Goal: Task Accomplishment & Management: Manage account settings

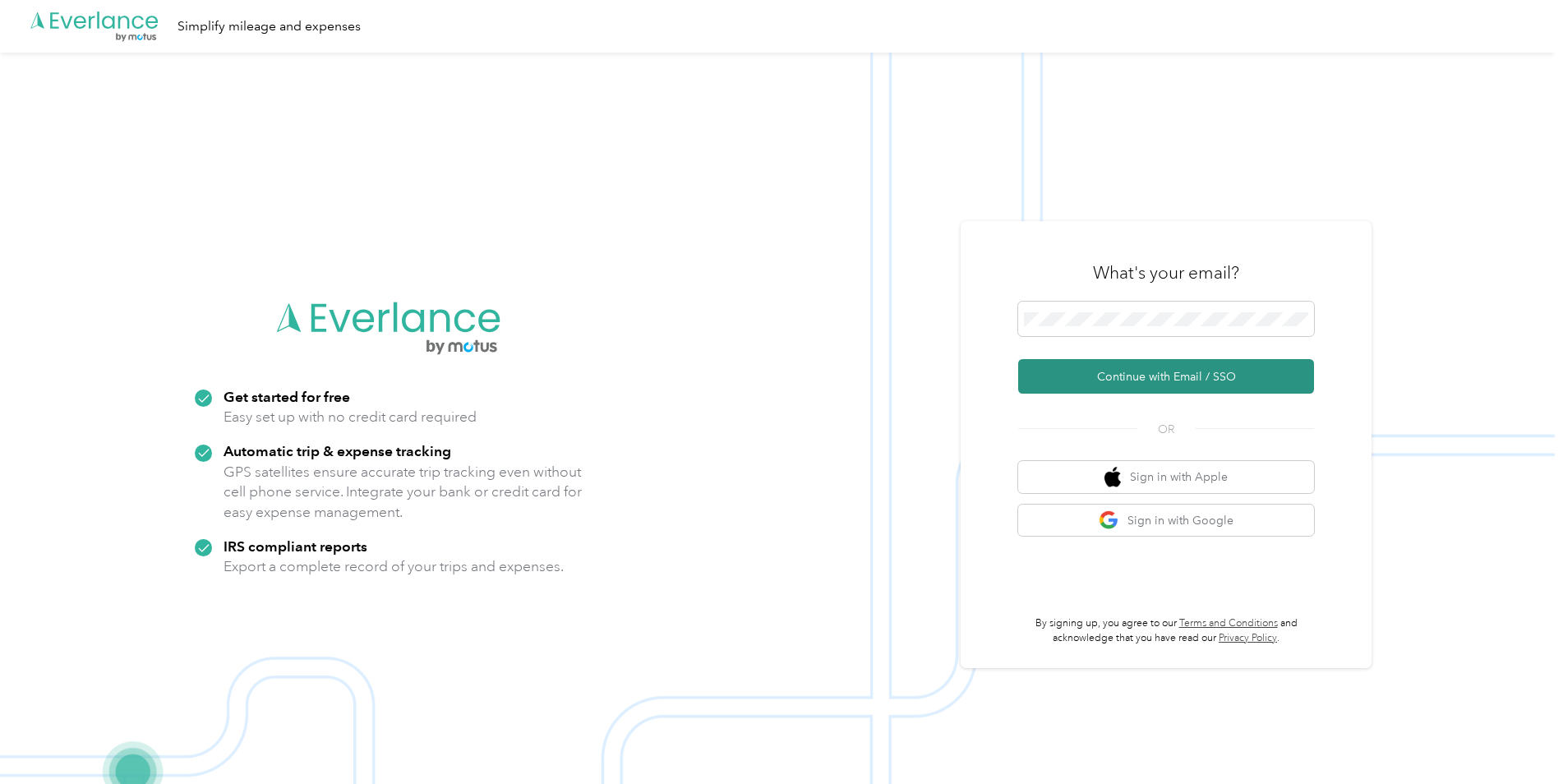
click at [1115, 376] on button "Continue with Email / SSO" at bounding box center [1165, 376] width 296 height 35
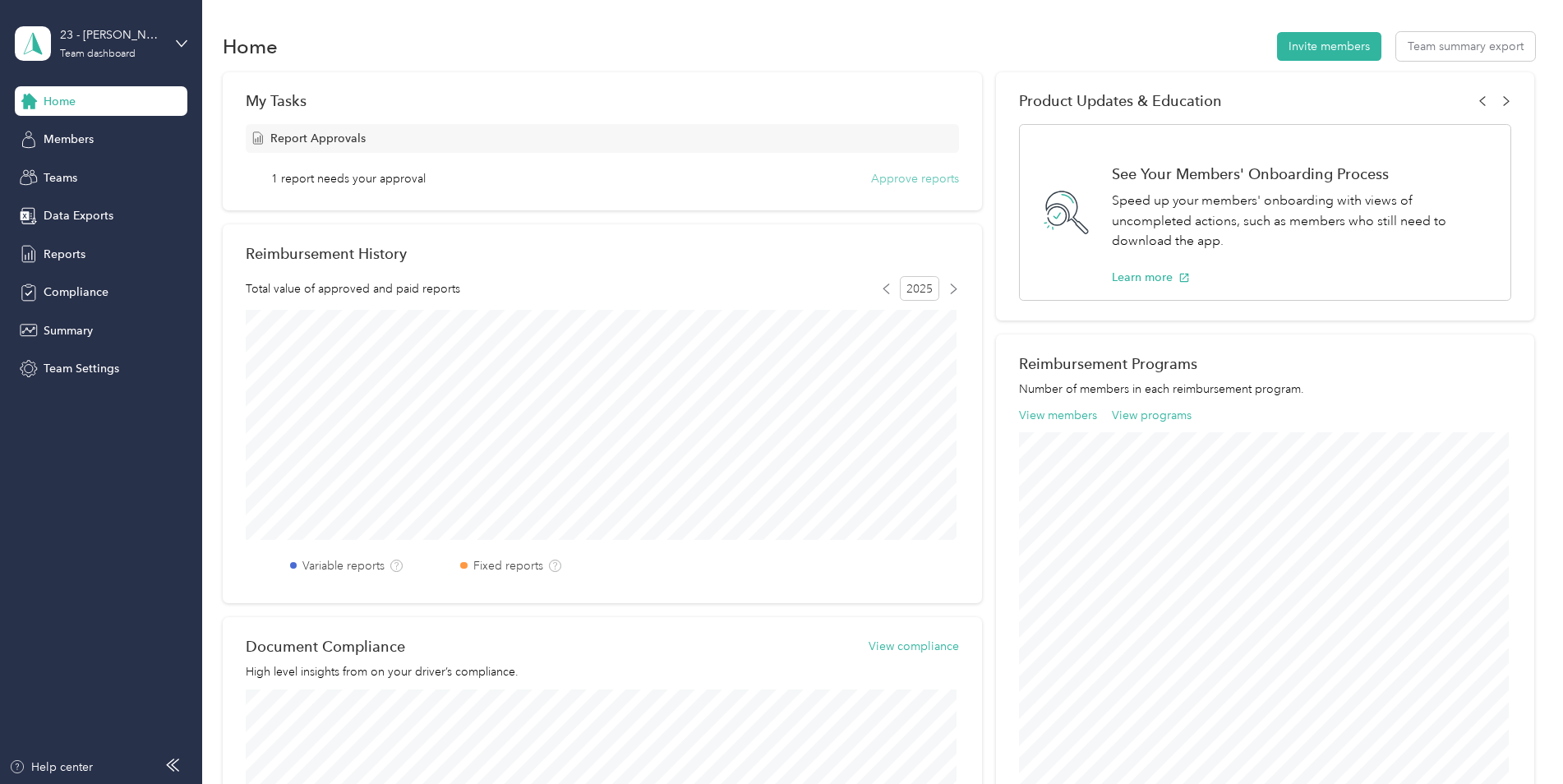
click at [948, 177] on button "Approve reports" at bounding box center [915, 178] width 88 height 17
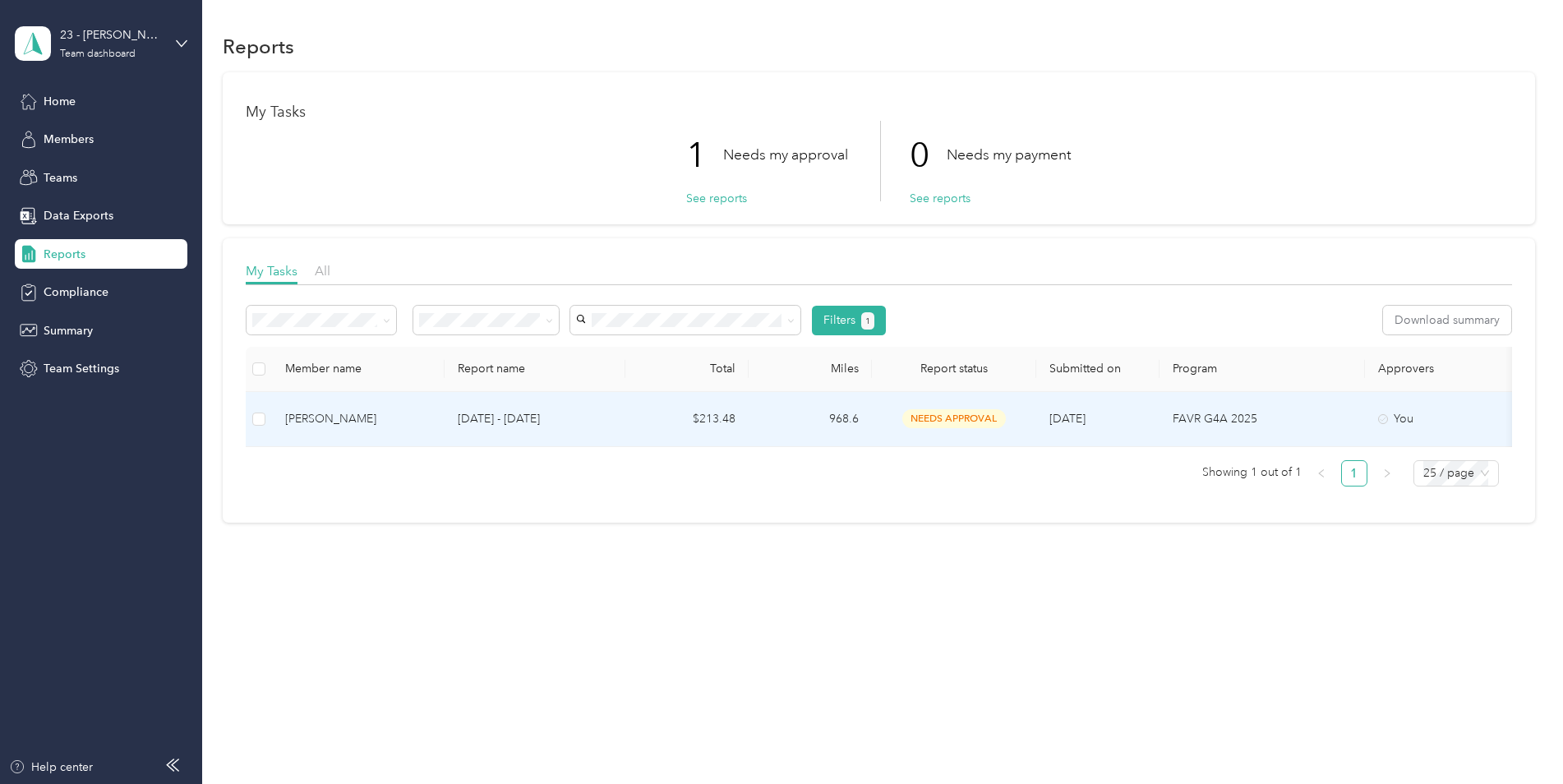
click at [959, 420] on span "needs approval" at bounding box center [954, 418] width 103 height 19
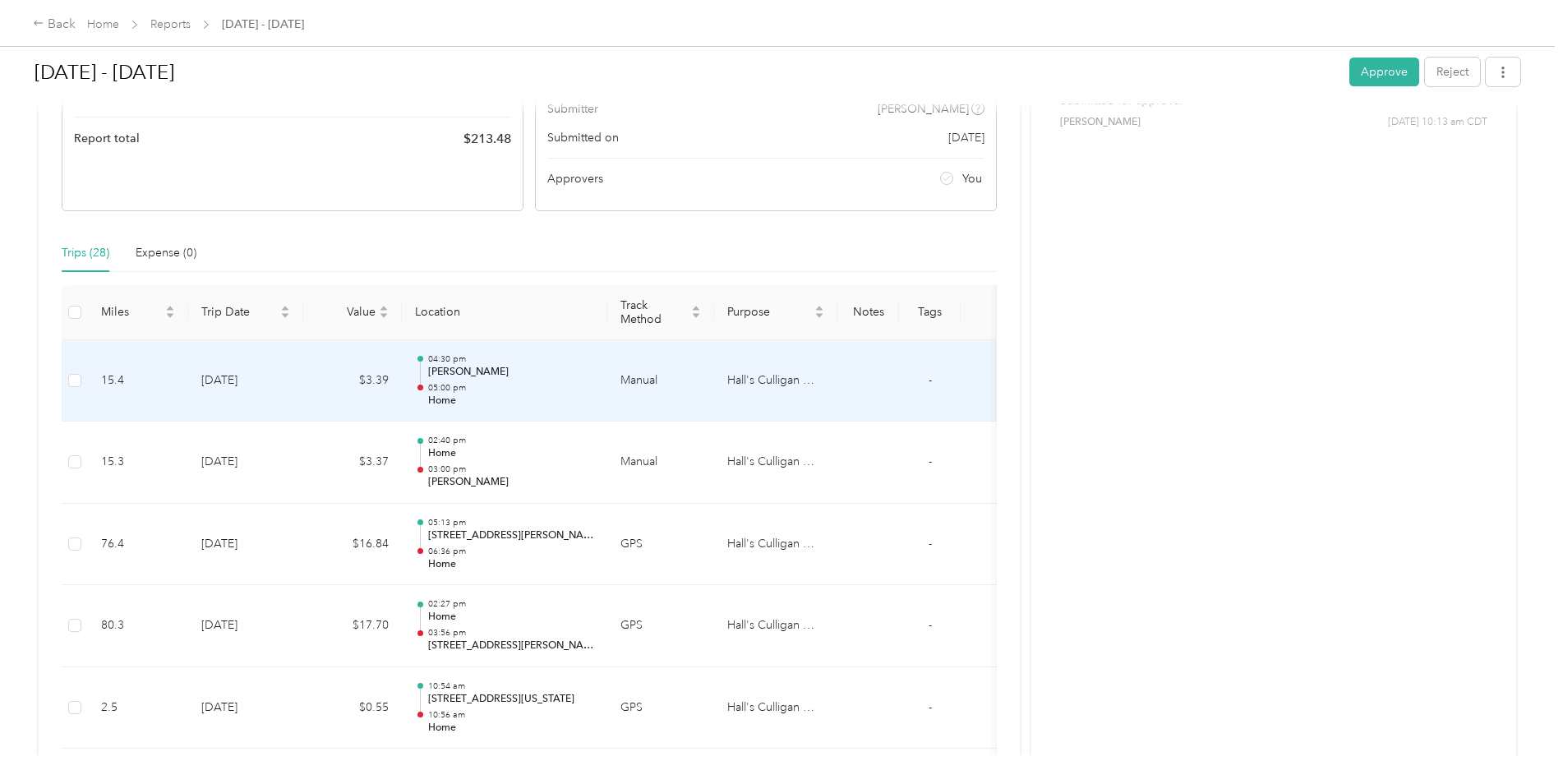
scroll to position [372, 0]
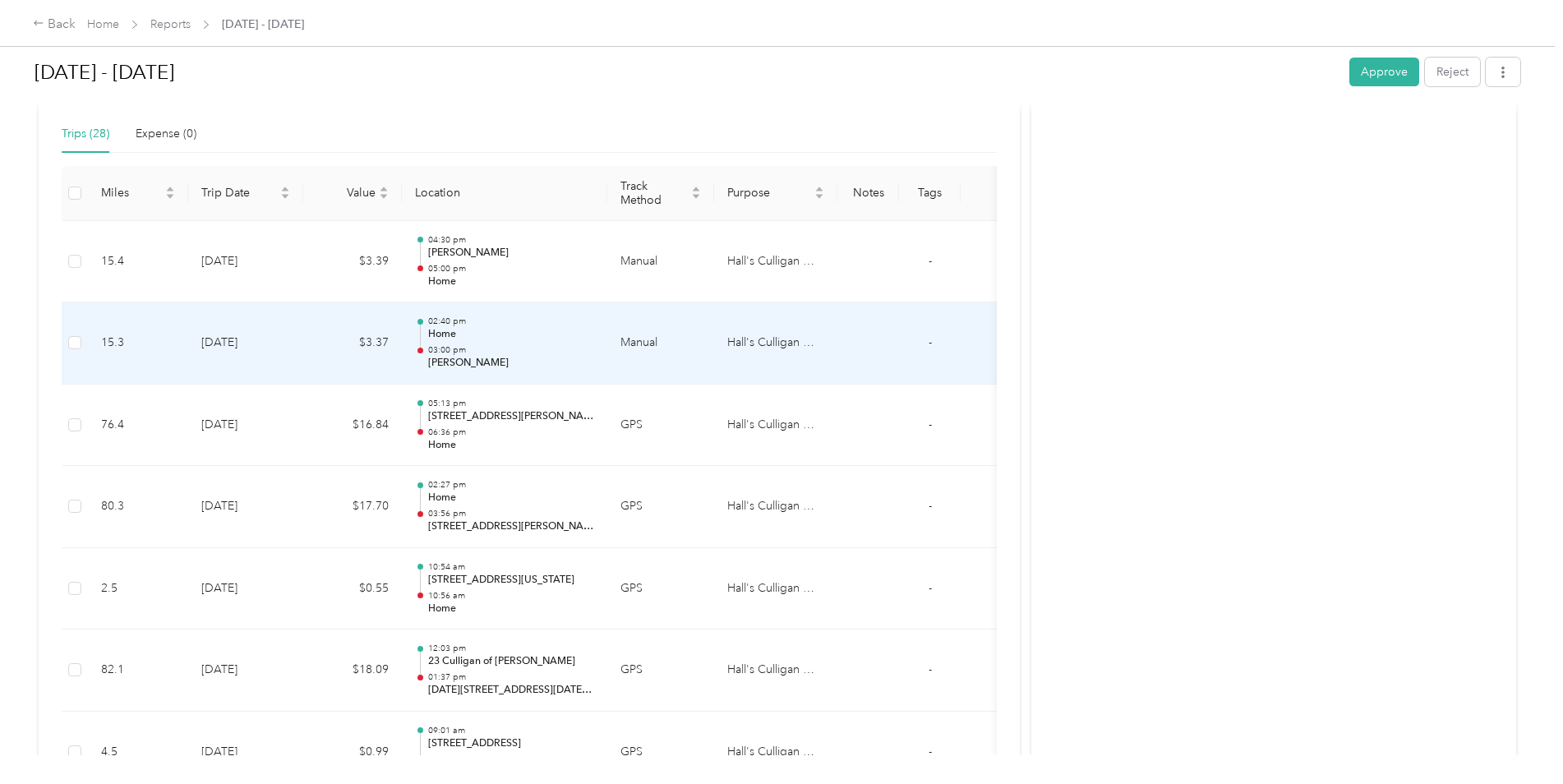
click at [470, 356] on p "[PERSON_NAME]" at bounding box center [510, 363] width 166 height 15
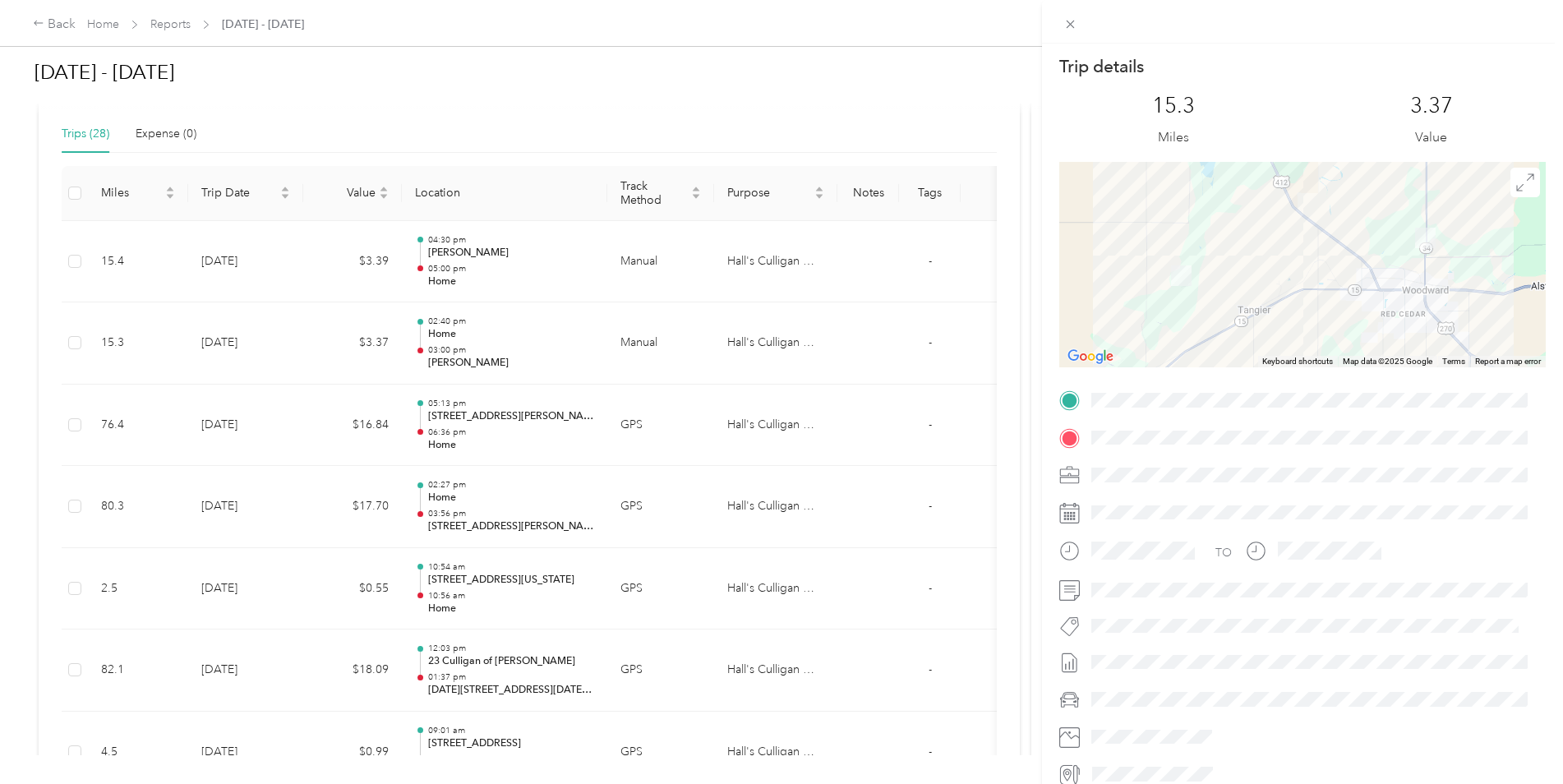
click at [432, 255] on div "Trip details This trip cannot be edited because it is either under review, appr…" at bounding box center [782, 392] width 1563 height 784
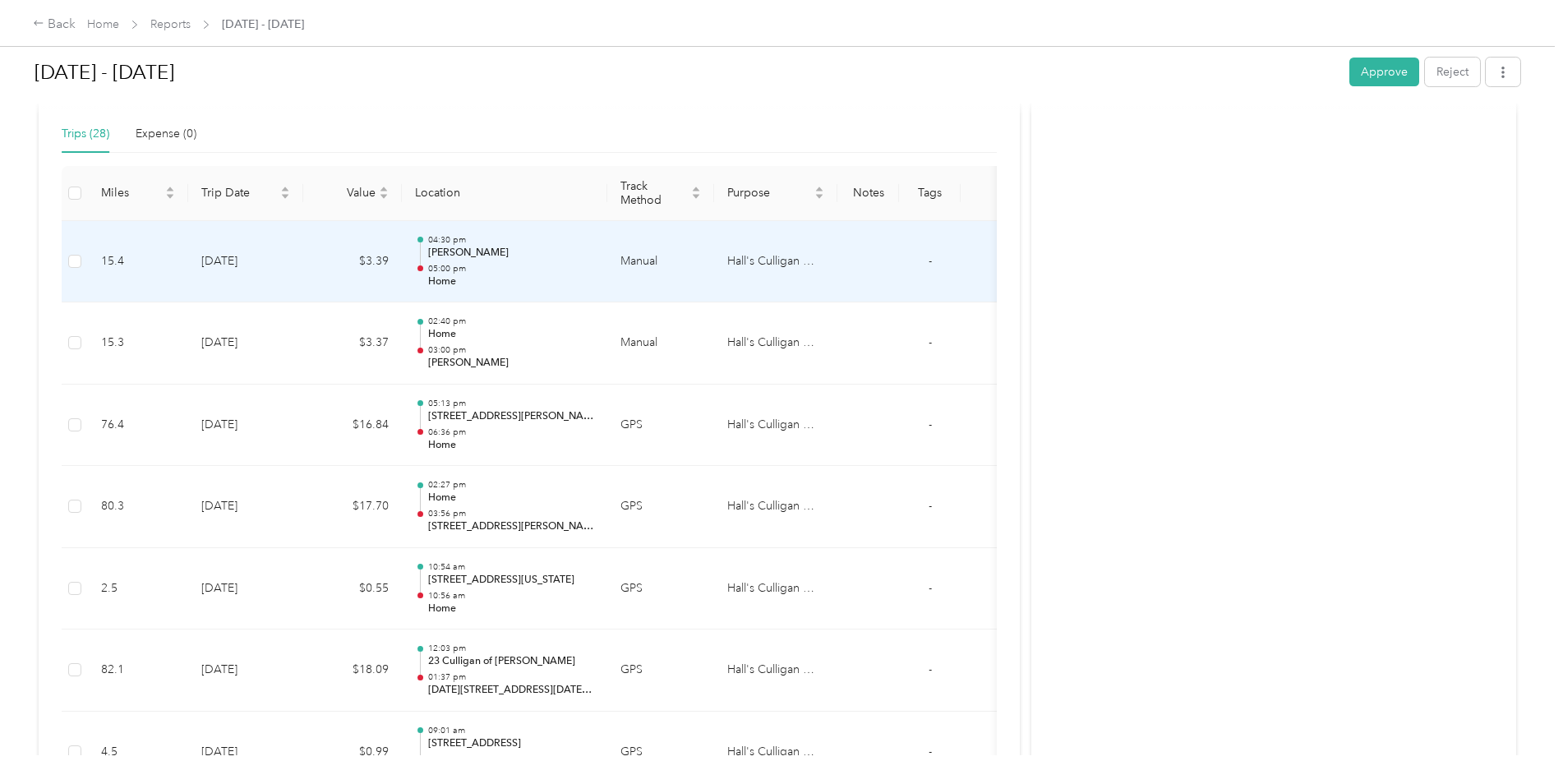
click at [515, 263] on p "05:00 pm" at bounding box center [510, 268] width 166 height 11
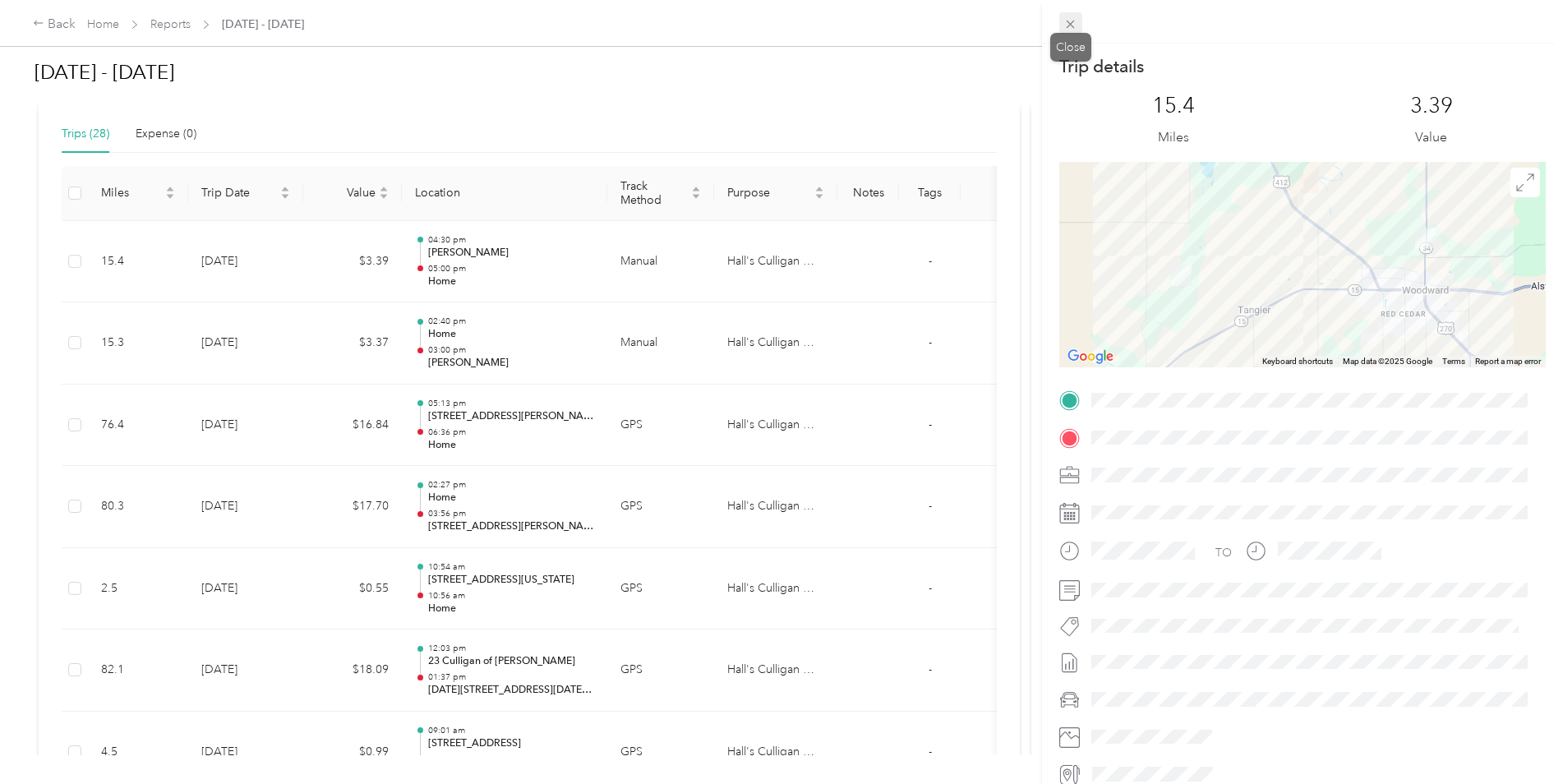
click at [1066, 23] on icon at bounding box center [1070, 23] width 14 height 14
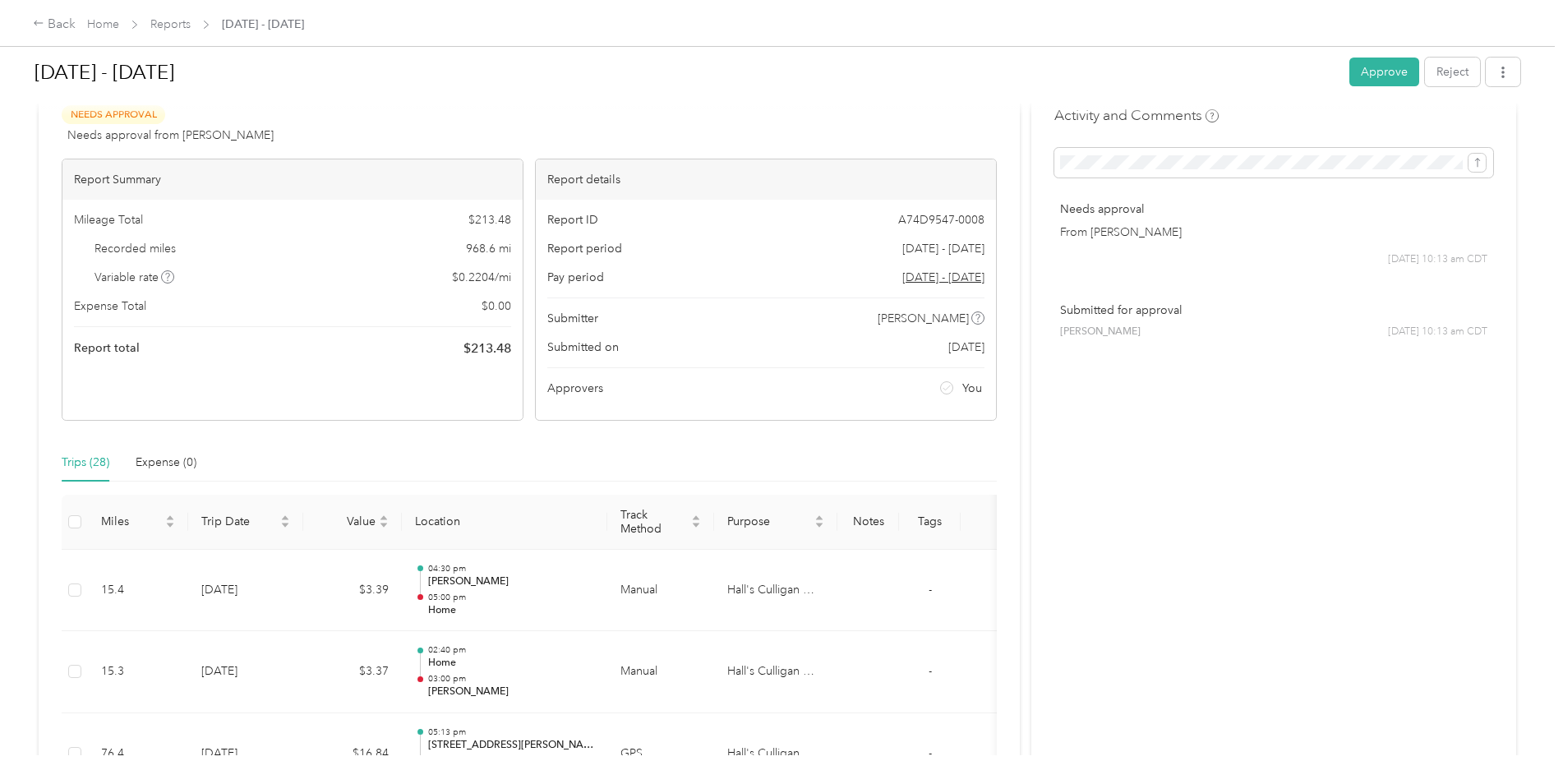
scroll to position [0, 0]
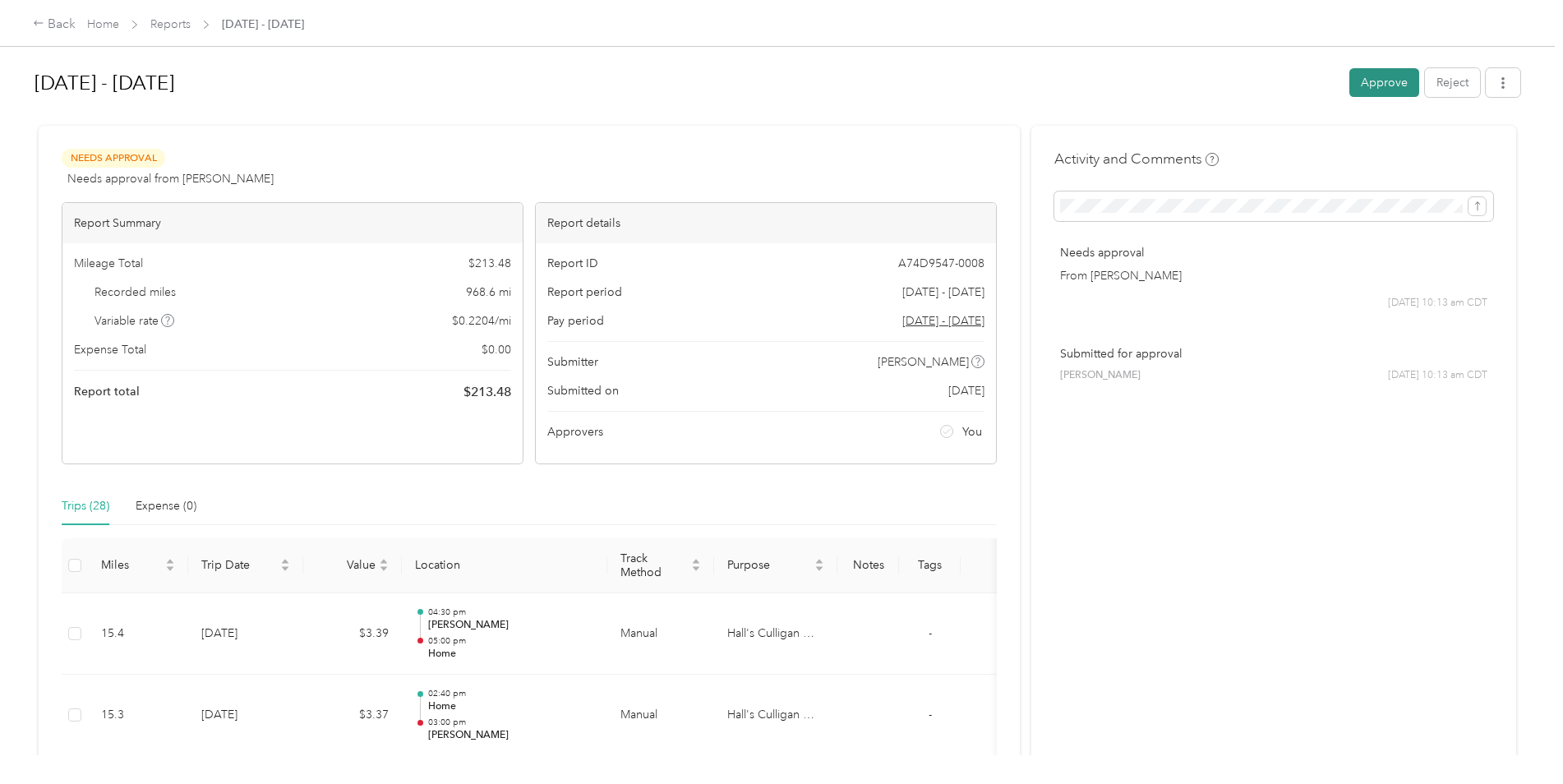
click at [1366, 76] on button "Approve" at bounding box center [1384, 83] width 69 height 29
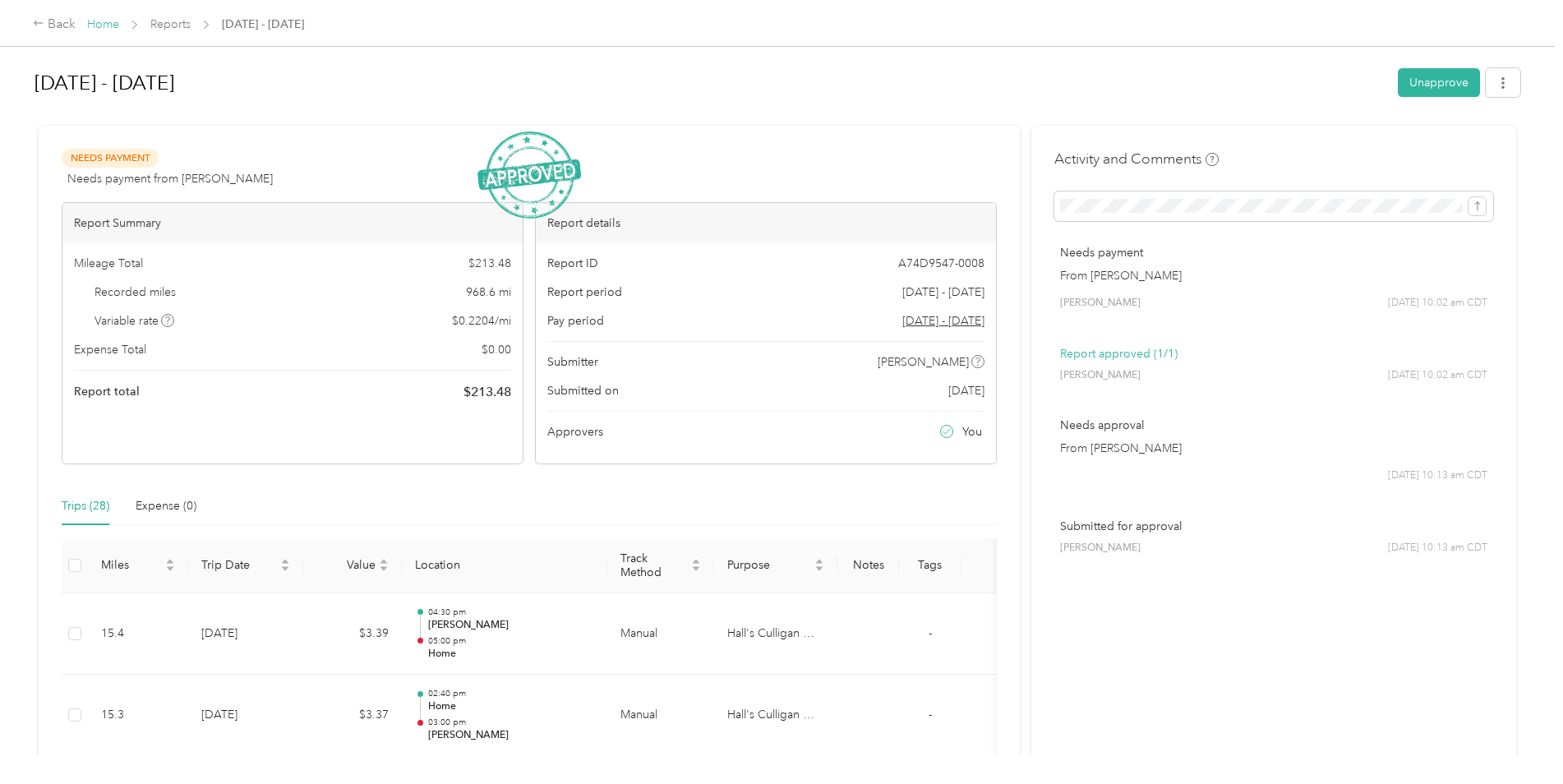
click at [113, 24] on link "Home" at bounding box center [103, 23] width 32 height 14
